Goal: Find contact information: Find contact information

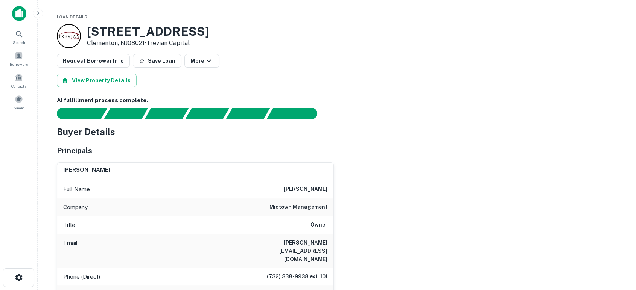
drag, startPoint x: 279, startPoint y: 192, endPoint x: 333, endPoint y: 190, distance: 54.2
click at [356, 190] on div "charles aderet Full Name charles aderet Company midtown management Title Owner …" at bounding box center [334, 260] width 566 height 207
copy h6 "charles aderet"
drag, startPoint x: 245, startPoint y: 244, endPoint x: 329, endPoint y: 239, distance: 84.4
click at [329, 239] on div "Email charles@midtownmgt.com" at bounding box center [195, 251] width 276 height 34
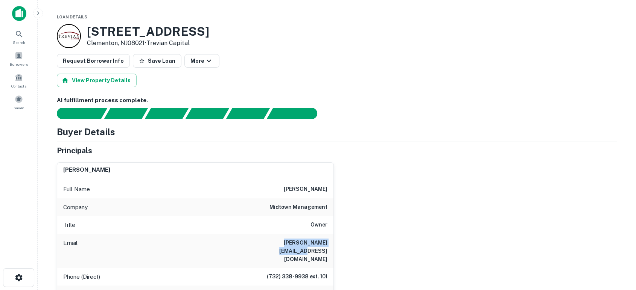
copy h6 "charles@midtownmgt.com"
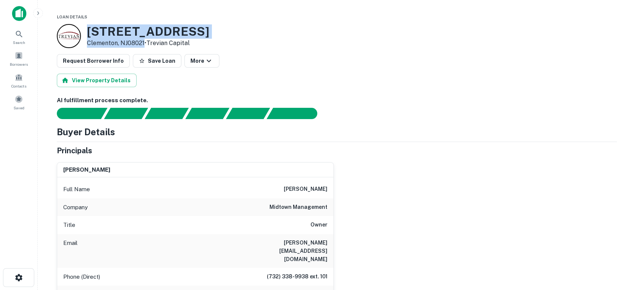
drag, startPoint x: 144, startPoint y: 43, endPoint x: 87, endPoint y: 26, distance: 59.3
click at [87, 26] on div "222 White Horse Pike Clementon, NJ08021 • Trevian Capital" at bounding box center [148, 35] width 122 height 23
copy div "222 White Horse Pike Clementon, NJ08021"
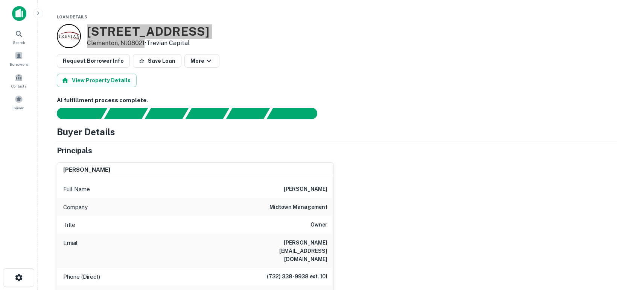
scroll to position [111, 0]
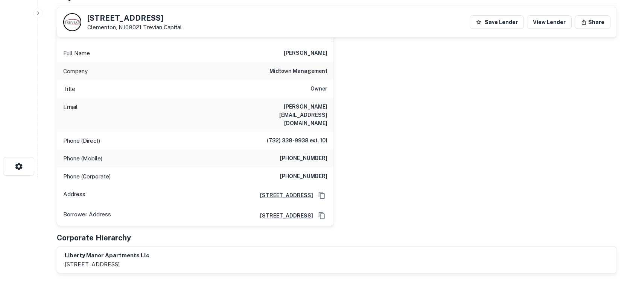
click at [442, 184] on div "charles aderet Full Name charles aderet Company midtown management Title Owner …" at bounding box center [334, 123] width 566 height 207
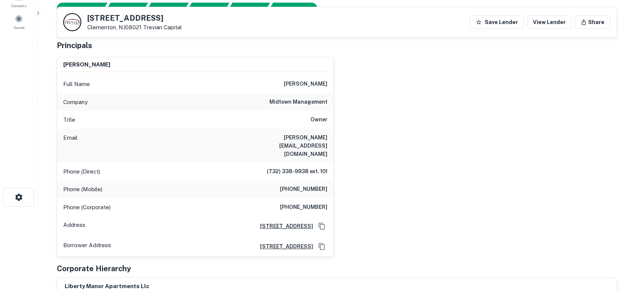
scroll to position [56, 0]
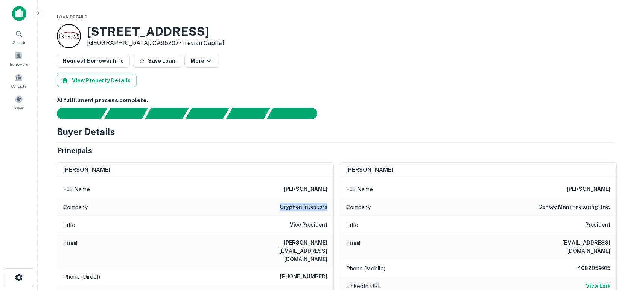
drag, startPoint x: 277, startPoint y: 210, endPoint x: 330, endPoint y: 210, distance: 53.4
click at [330, 210] on div "Company gryphon investors" at bounding box center [195, 208] width 276 height 18
copy h6 "gryphon investors"
click at [430, 106] on div "AI fulfillment process complete." at bounding box center [337, 107] width 560 height 23
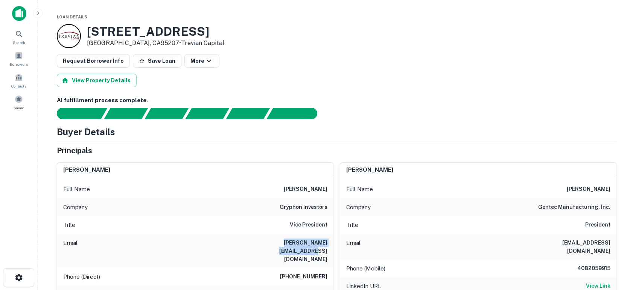
drag, startPoint x: 249, startPoint y: 245, endPoint x: 331, endPoint y: 245, distance: 81.6
click at [331, 245] on div "Email diaz@gryphoninvestors.com" at bounding box center [195, 251] width 276 height 34
copy h6 "diaz@gryphoninvestors.com"
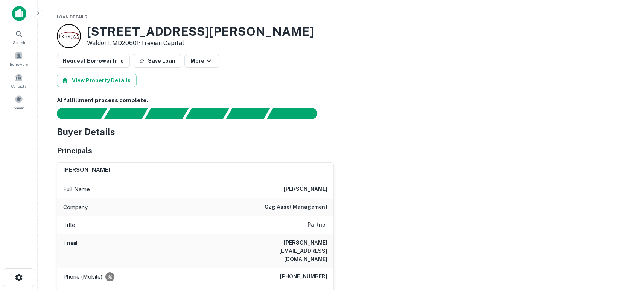
scroll to position [56, 0]
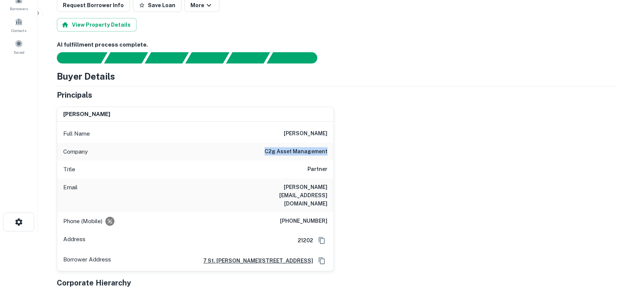
drag, startPoint x: 261, startPoint y: 151, endPoint x: 324, endPoint y: 150, distance: 62.5
click at [328, 150] on div "Company c2g asset management" at bounding box center [195, 152] width 276 height 18
copy h6 "c2g asset management"
drag, startPoint x: 314, startPoint y: 186, endPoint x: 328, endPoint y: 184, distance: 13.7
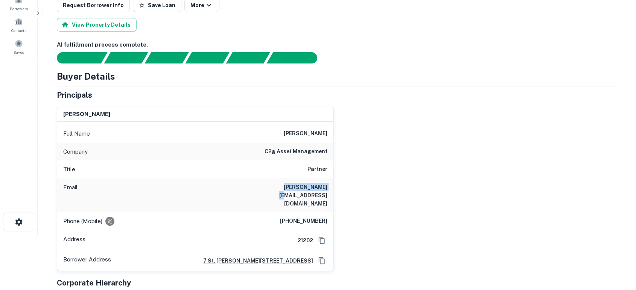
click at [330, 185] on div "Email lloyd@c2gam.com" at bounding box center [195, 196] width 276 height 34
copy h6 "lloyd@c2gam.com"
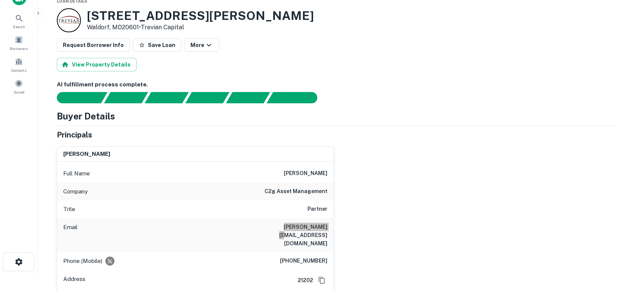
scroll to position [0, 0]
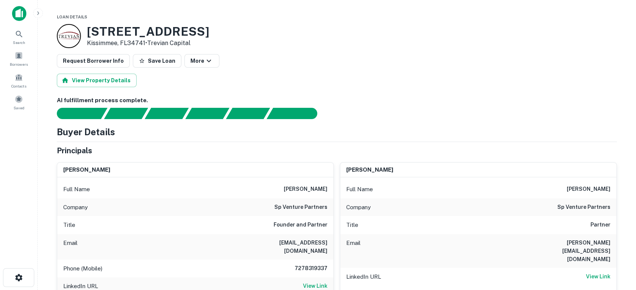
scroll to position [56, 0]
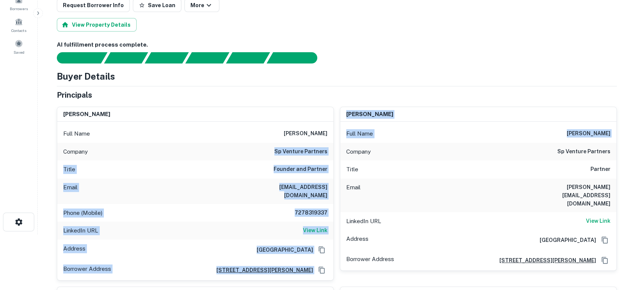
drag, startPoint x: 299, startPoint y: 152, endPoint x: 335, endPoint y: 151, distance: 36.5
click at [335, 151] on div "[PERSON_NAME] Full Name [PERSON_NAME] Company sp venture partners Title Founder…" at bounding box center [334, 232] width 566 height 263
drag, startPoint x: 321, startPoint y: 153, endPoint x: 269, endPoint y: 150, distance: 52.8
click at [269, 150] on div "Company sp venture partners" at bounding box center [195, 152] width 276 height 18
click at [268, 150] on div "Company sp venture partners" at bounding box center [195, 152] width 276 height 18
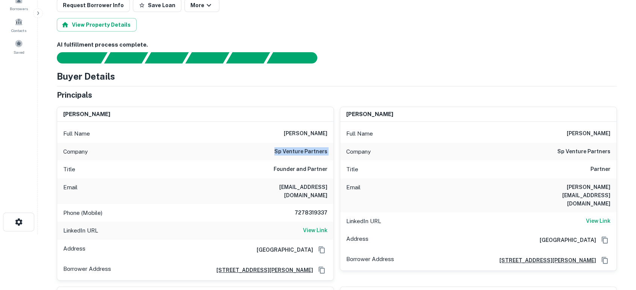
click at [268, 150] on div "Company sp venture partners" at bounding box center [195, 152] width 276 height 18
click at [269, 149] on div "Company sp venture partners" at bounding box center [195, 152] width 276 height 18
drag, startPoint x: 269, startPoint y: 149, endPoint x: 322, endPoint y: 150, distance: 52.7
click at [325, 150] on div "Company sp venture partners" at bounding box center [195, 152] width 276 height 18
click at [243, 186] on div "Email ppowers@spventurepartners.com" at bounding box center [195, 192] width 276 height 26
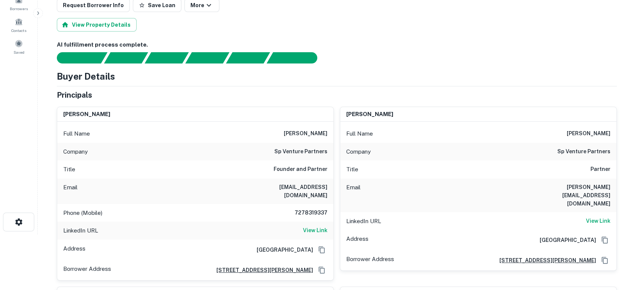
drag, startPoint x: 239, startPoint y: 186, endPoint x: 330, endPoint y: 188, distance: 91.5
click at [330, 188] on div "Email ppowers@spventurepartners.com" at bounding box center [195, 192] width 276 height 26
copy h6 "ppowers@spventurepartners.com"
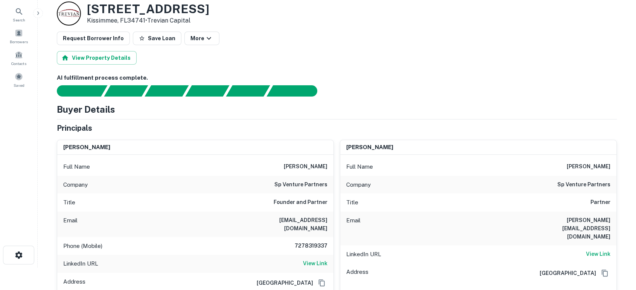
scroll to position [0, 0]
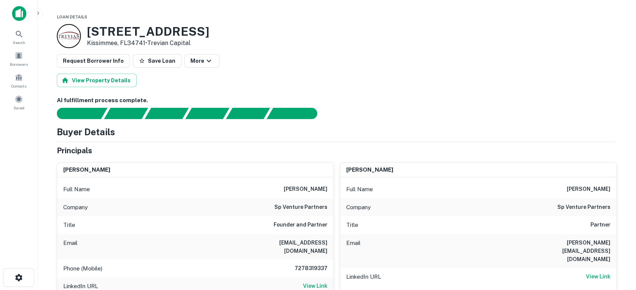
click at [280, 248] on div "Email ppowers@spventurepartners.com" at bounding box center [195, 247] width 276 height 26
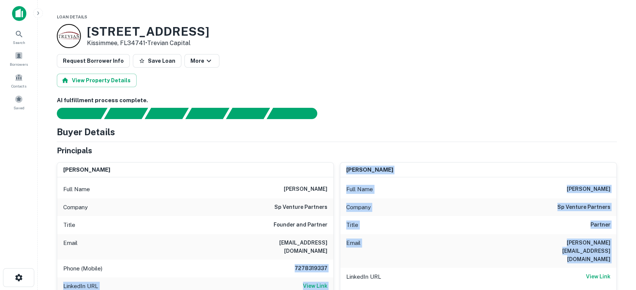
drag, startPoint x: 284, startPoint y: 259, endPoint x: 334, endPoint y: 259, distance: 50.0
click at [334, 259] on div "peter powers Full Name peter powers Company sp venture partners Title Founder a…" at bounding box center [334, 288] width 566 height 263
click at [317, 265] on h6 "7278319337" at bounding box center [304, 269] width 45 height 9
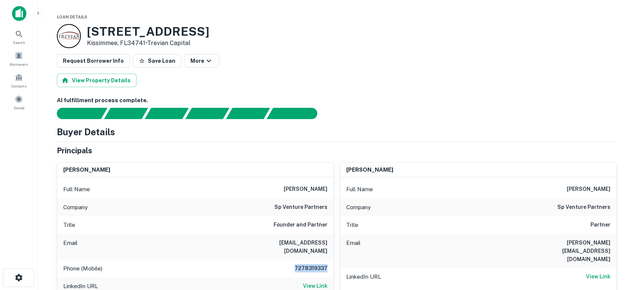
drag, startPoint x: 295, startPoint y: 261, endPoint x: 324, endPoint y: 260, distance: 28.6
click at [330, 261] on div "Phone (Mobile) 7278319337" at bounding box center [195, 269] width 276 height 18
copy h6 "7278319337"
click at [397, 82] on div "View Property Details" at bounding box center [337, 81] width 560 height 14
click at [538, 234] on div "Email sean@spventurepartners.com" at bounding box center [478, 251] width 276 height 34
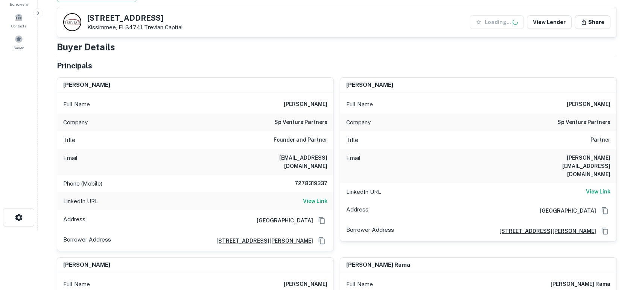
scroll to position [111, 0]
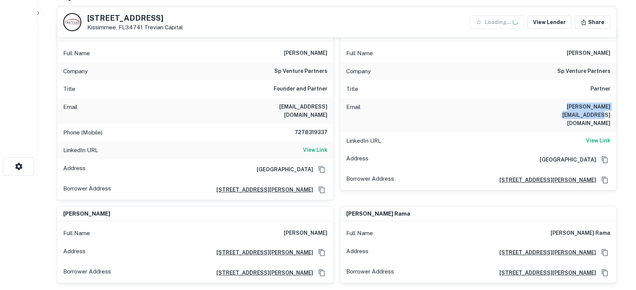
drag, startPoint x: 579, startPoint y: 107, endPoint x: 624, endPoint y: 108, distance: 44.8
copy h6 "sean@spventurepartners.com"
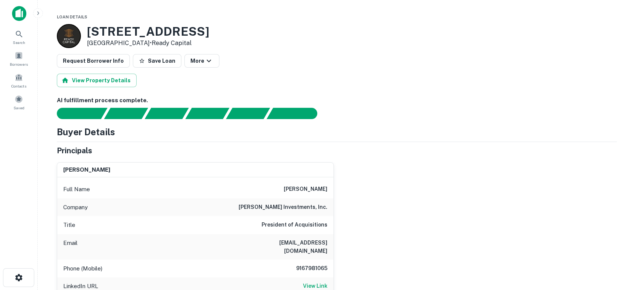
click at [400, 227] on div "[PERSON_NAME] Full Name [PERSON_NAME] Company [PERSON_NAME] investments, inc. T…" at bounding box center [334, 247] width 566 height 180
